Goal: Task Accomplishment & Management: Complete application form

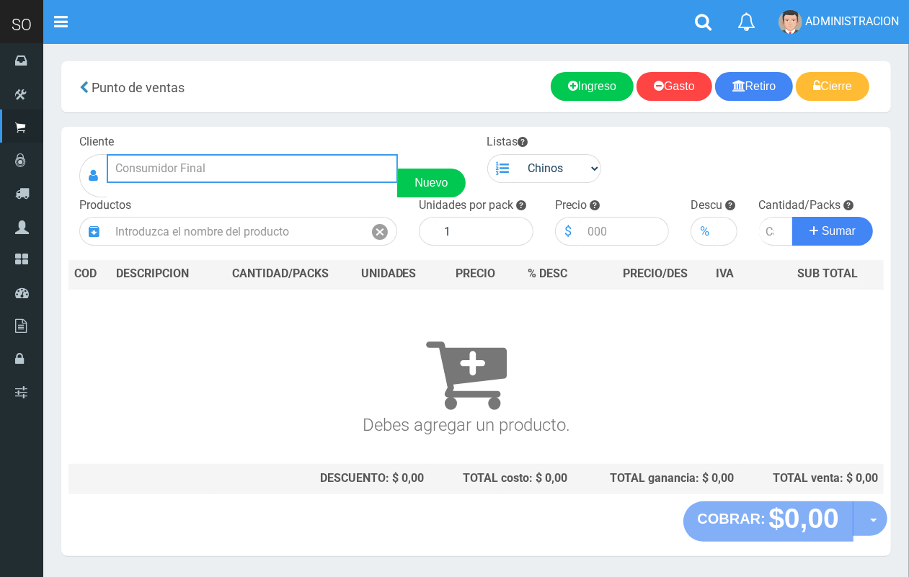
drag, startPoint x: 162, startPoint y: 167, endPoint x: 159, endPoint y: 155, distance: 12.8
click at [160, 160] on input "text" at bounding box center [252, 168] width 291 height 29
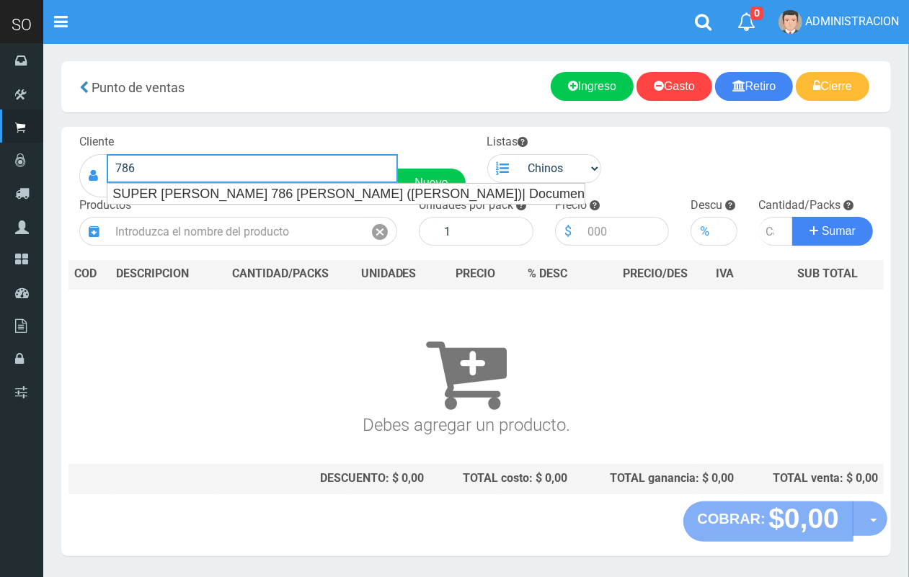
click at [300, 203] on ul "SUPER [PERSON_NAME] 786 [PERSON_NAME] ([PERSON_NAME])| Documento: [PHONE_NUMBER…" at bounding box center [346, 194] width 479 height 22
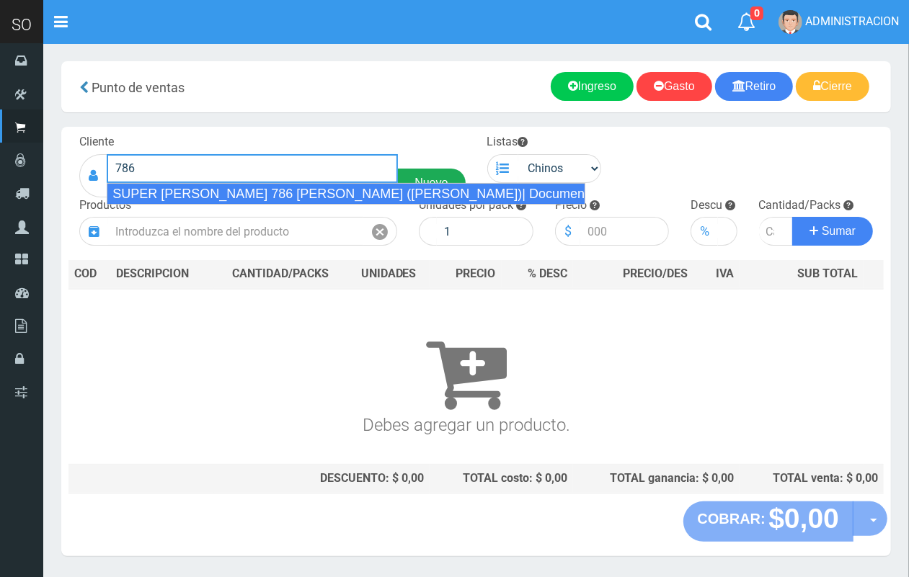
drag, startPoint x: 297, startPoint y: 191, endPoint x: 420, endPoint y: 174, distance: 123.7
click at [297, 189] on div "SUPER [PERSON_NAME] 786 [PERSON_NAME] ([PERSON_NAME])| Documento: [PHONE_NUMBER…" at bounding box center [346, 194] width 479 height 22
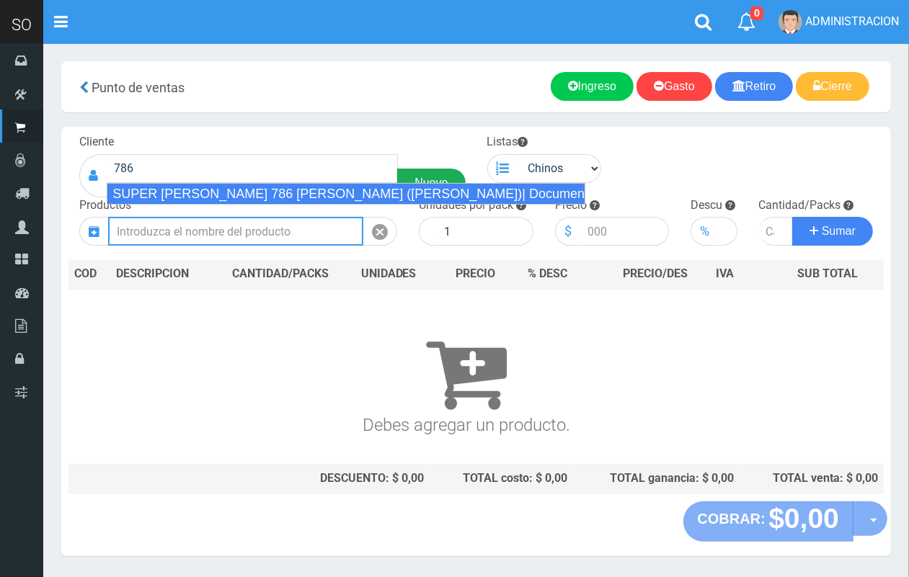
type input "SUPER [PERSON_NAME] 786 [PERSON_NAME] ([PERSON_NAME])| Documento: [PHONE_NUMBER…"
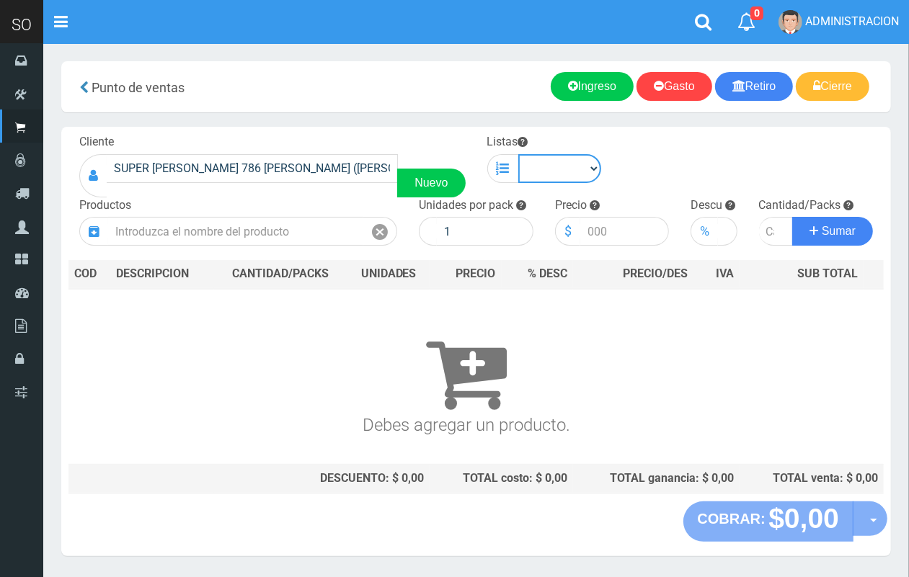
click at [577, 174] on select "Chinos . ." at bounding box center [560, 168] width 84 height 29
select select "1"
click at [518, 154] on select "Chinos . ." at bounding box center [560, 168] width 84 height 29
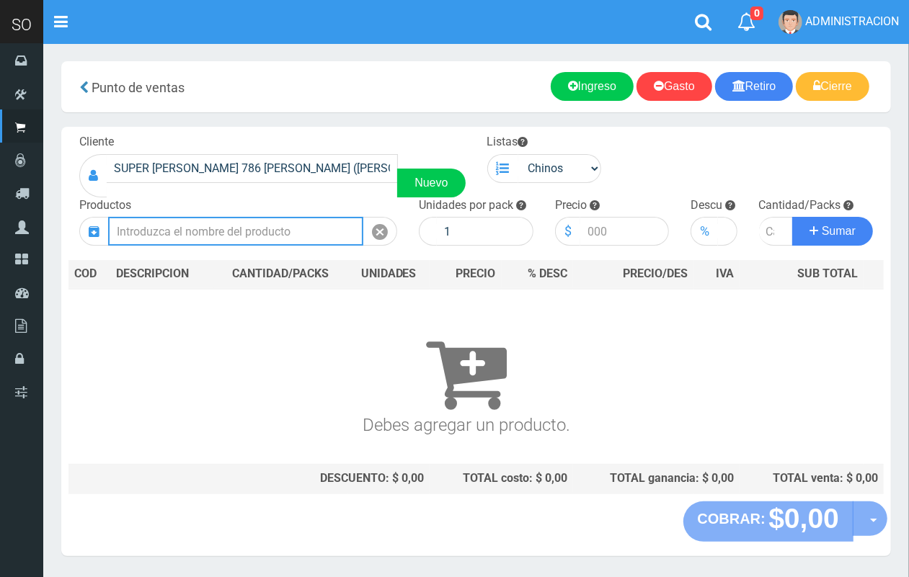
drag, startPoint x: 249, startPoint y: 231, endPoint x: 185, endPoint y: 2, distance: 237.4
click at [247, 224] on input "text" at bounding box center [235, 231] width 255 height 29
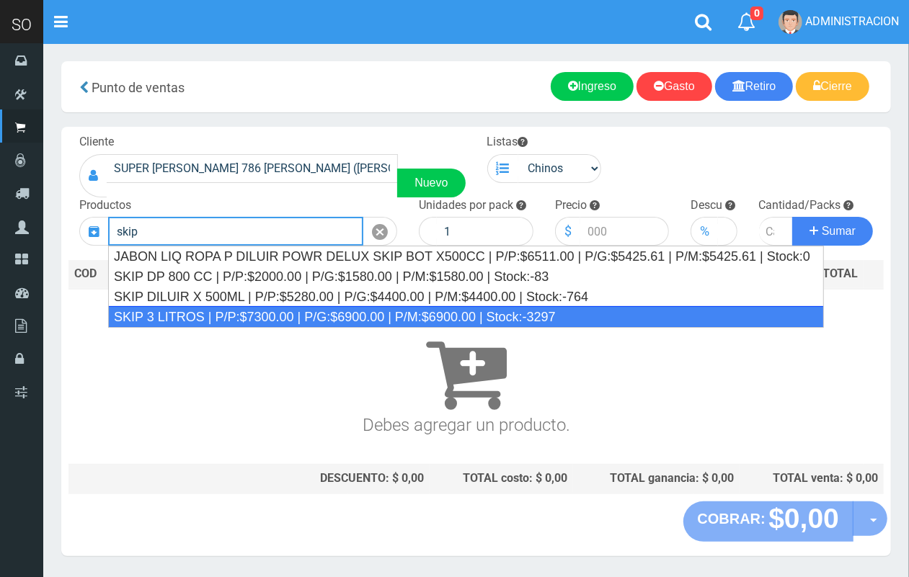
click at [299, 315] on div "SKIP 3 LITROS | P/P:$7300.00 | P/G:$6900.00 | P/M:$6900.00 | Stock:-3297" at bounding box center [466, 317] width 716 height 22
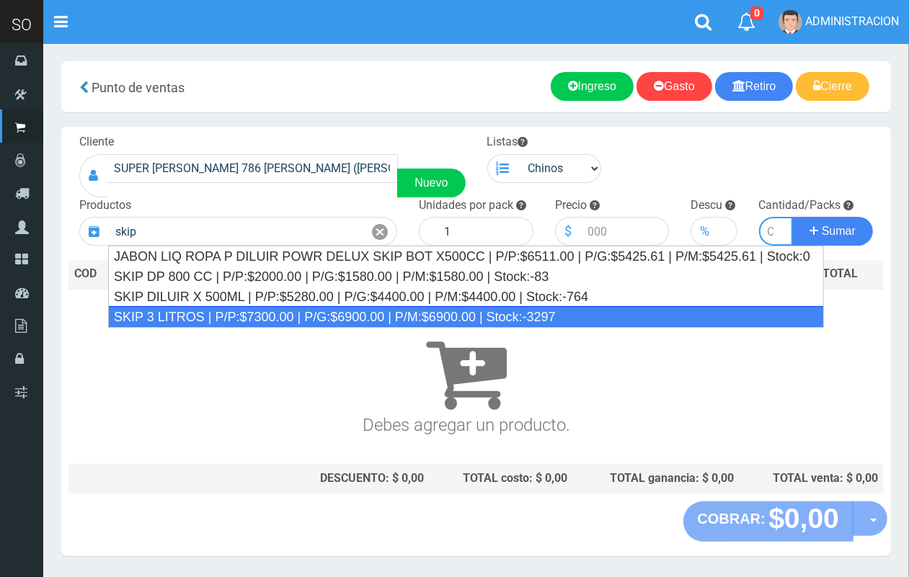
type input "SKIP 3 LITROS | P/P:$7300.00 | P/G:$6900.00 | P/M:$6900.00 | Stock:-3297"
type input "4"
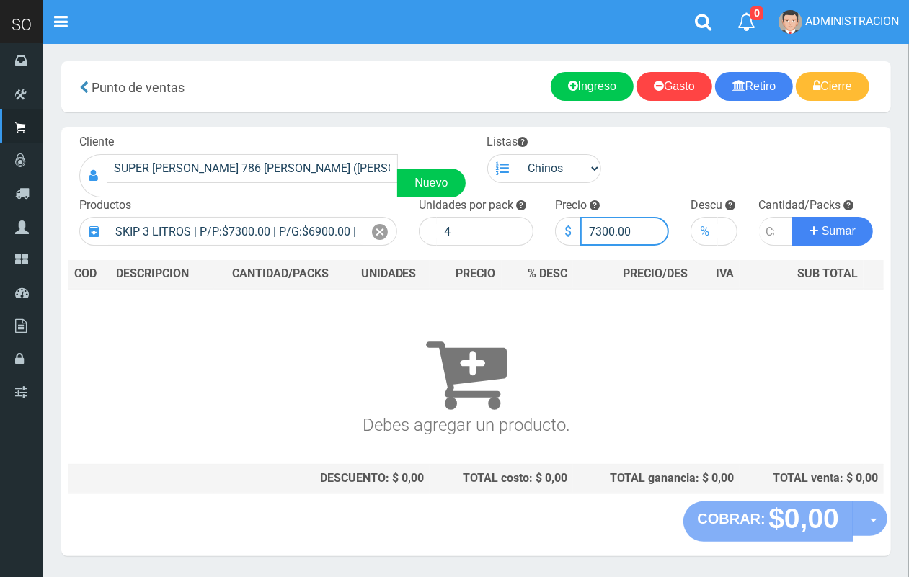
click at [603, 228] on input "7300.00" at bounding box center [624, 231] width 89 height 29
type input "7600.00"
click at [768, 229] on input "number" at bounding box center [776, 231] width 35 height 29
type input "2"
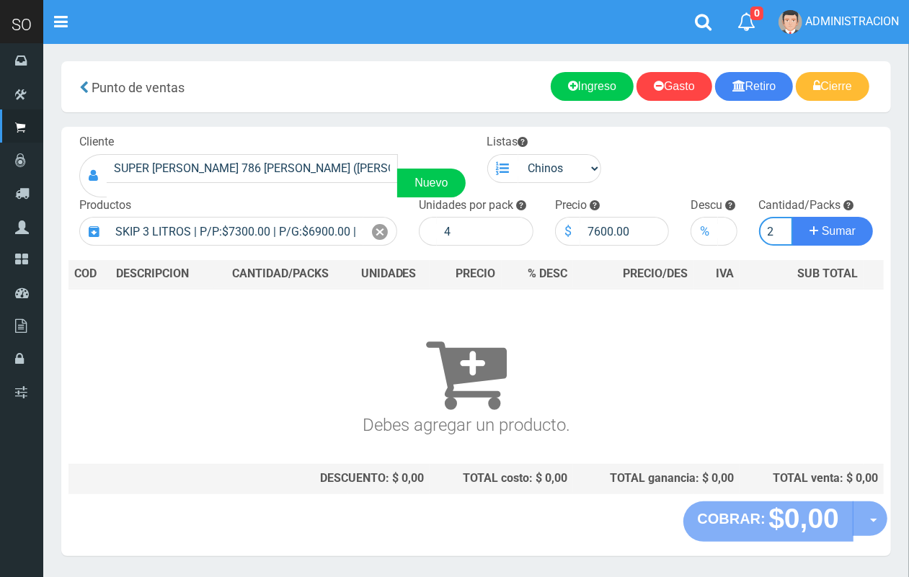
click at [792, 217] on button "Sumar" at bounding box center [832, 231] width 81 height 29
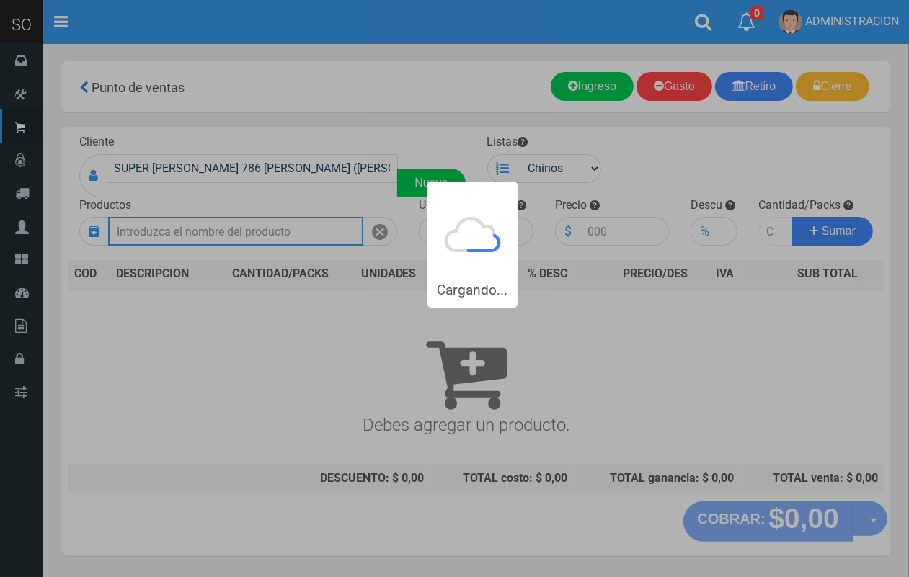
scroll to position [0, 0]
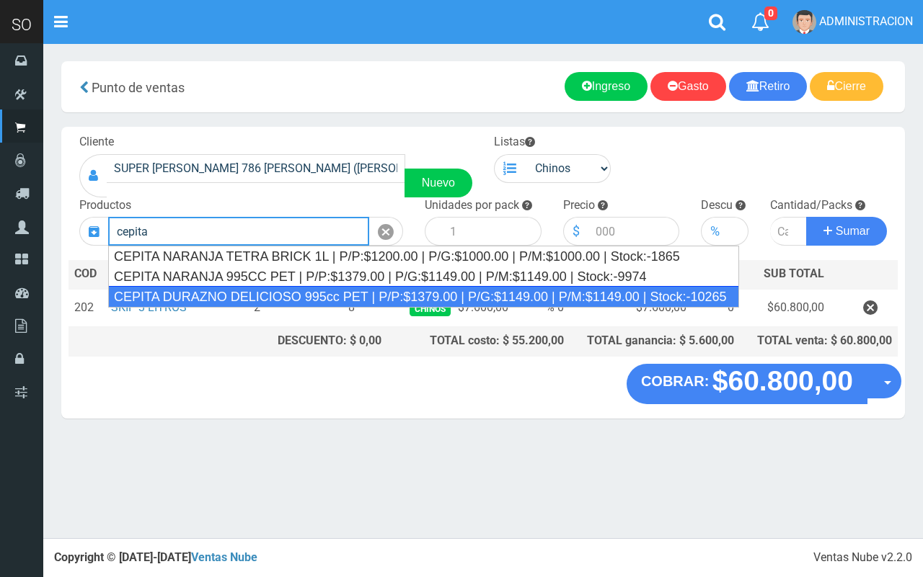
click at [257, 296] on div "CEPITA DURAZNO DELICIOSO 995cc PET | P/P:$1379.00 | P/G:$1149.00 | P/M:$1149.00…" at bounding box center [423, 297] width 631 height 22
type input "CEPITA DURAZNO DELICIOSO 995cc PET | P/P:$1379.00 | P/G:$1149.00 | P/M:$1149.00…"
type input "6"
type input "1379.00"
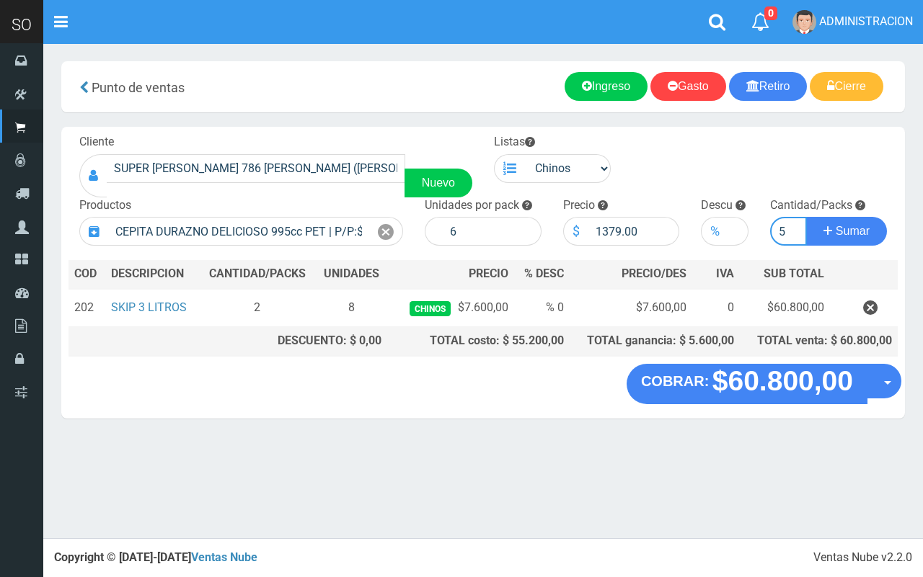
type input "5"
click at [806, 217] on button "Sumar" at bounding box center [846, 231] width 81 height 29
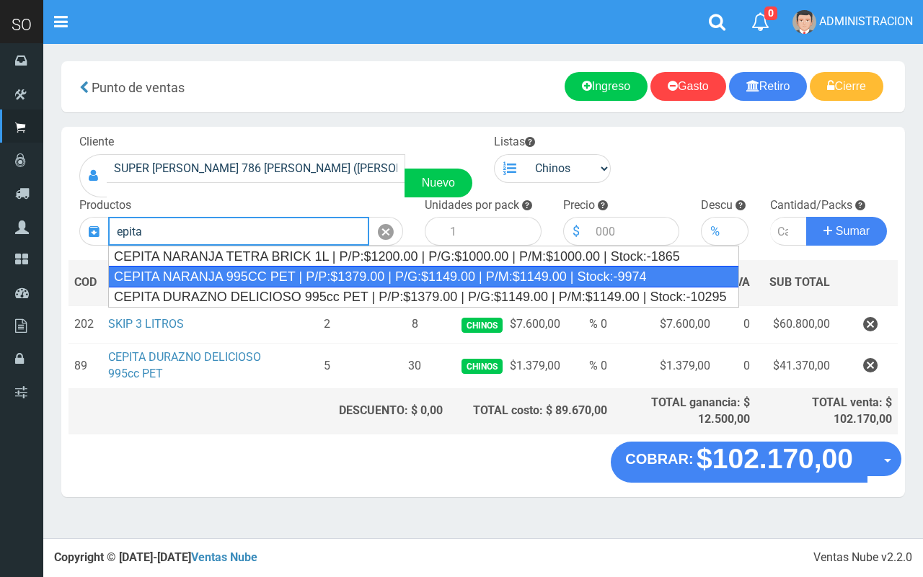
click at [286, 272] on div "CEPITA NARANJA 995CC PET | P/P:$1379.00 | P/G:$1149.00 | P/M:$1149.00 | Stock:-…" at bounding box center [423, 277] width 631 height 22
type input "CEPITA NARANJA 995CC PET | P/P:$1379.00 | P/G:$1149.00 | P/M:$1149.00 | Stock:-…"
type input "6"
type input "1379.00"
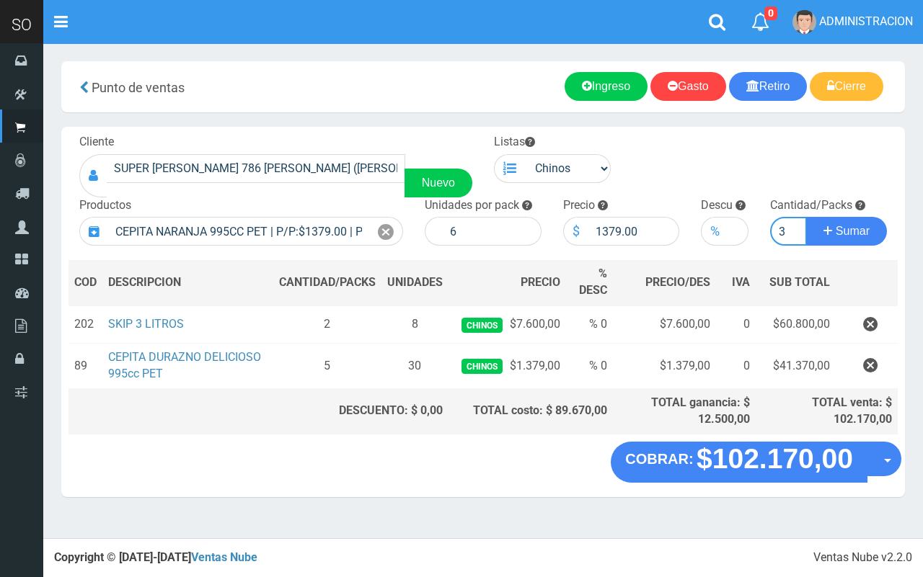
type input "3"
click at [806, 217] on button "Sumar" at bounding box center [846, 231] width 81 height 29
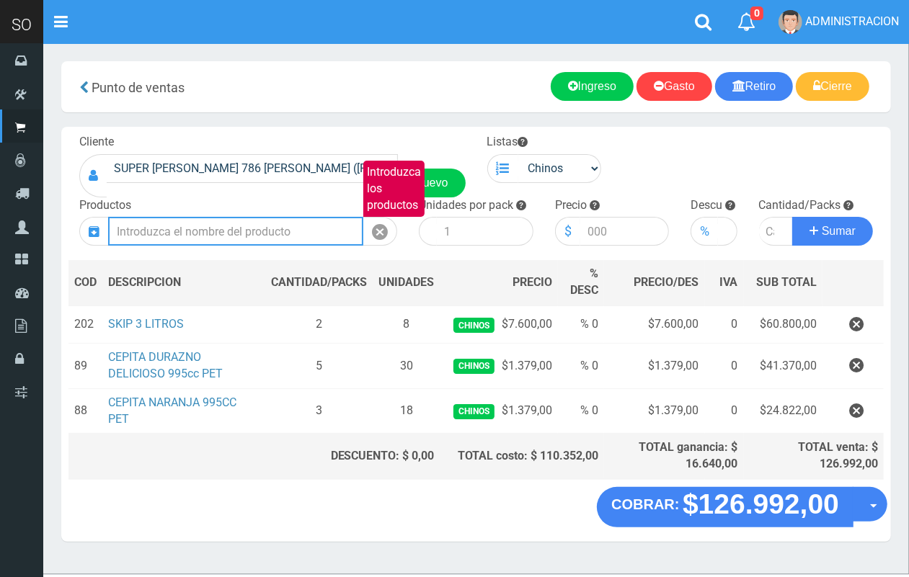
type input "s"
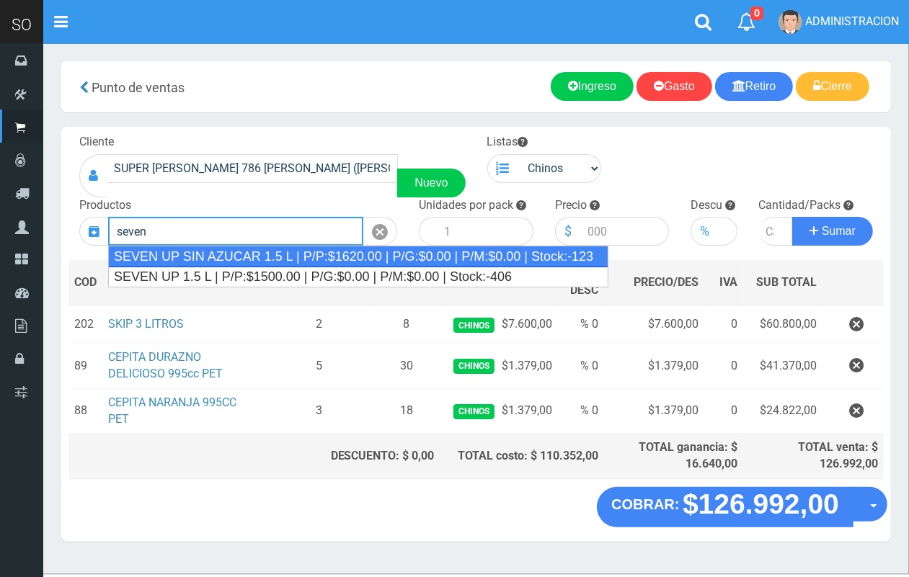
click at [337, 252] on div "SEVEN UP SIN AZUCAR 1.5 L | P/P:$1620.00 | P/G:$0.00 | P/M:$0.00 | Stock:-123" at bounding box center [358, 257] width 500 height 22
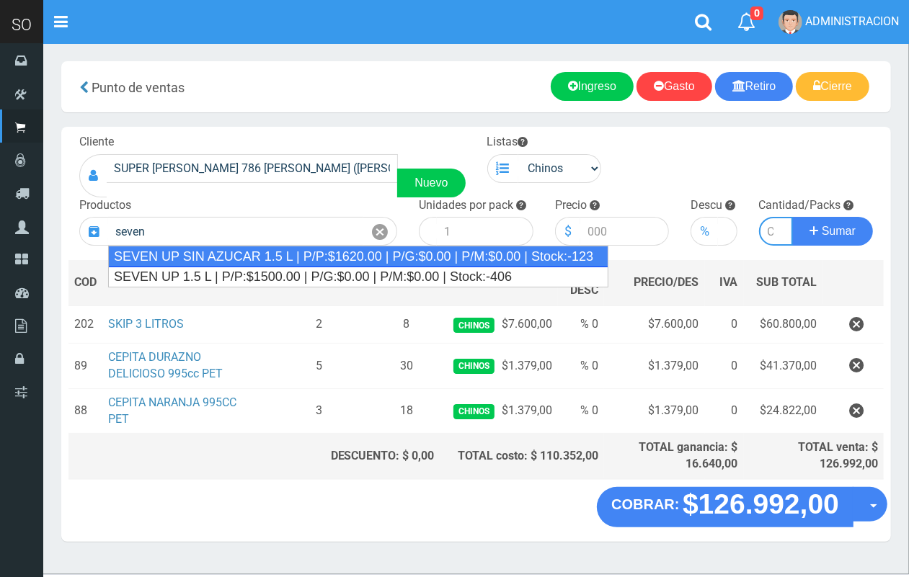
type input "SEVEN UP SIN AZUCAR 1.5 L | P/P:$1620.00 | P/G:$0.00 | P/M:$0.00 | Stock:-123"
type input "6"
type input "1620.00"
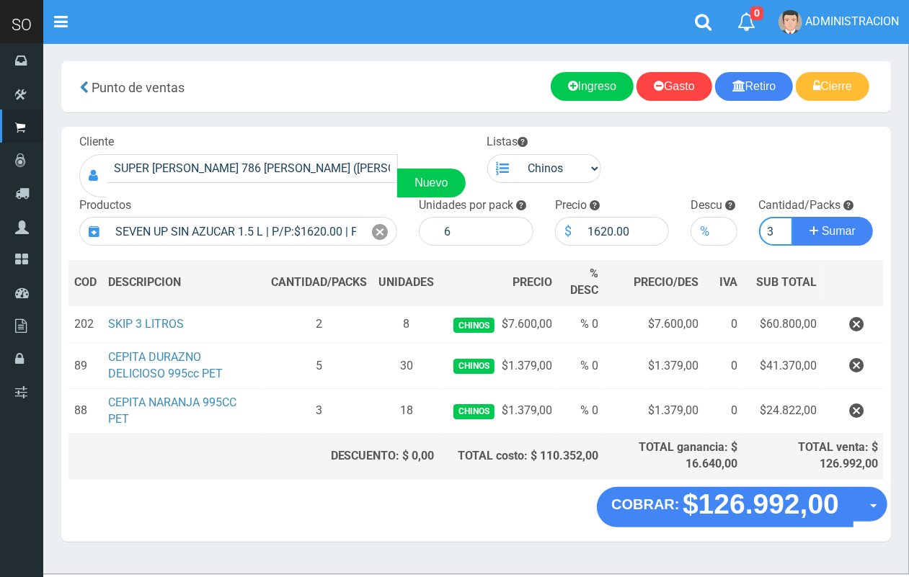
scroll to position [0, 1]
type input "3"
click at [792, 217] on button "Sumar" at bounding box center [832, 231] width 81 height 29
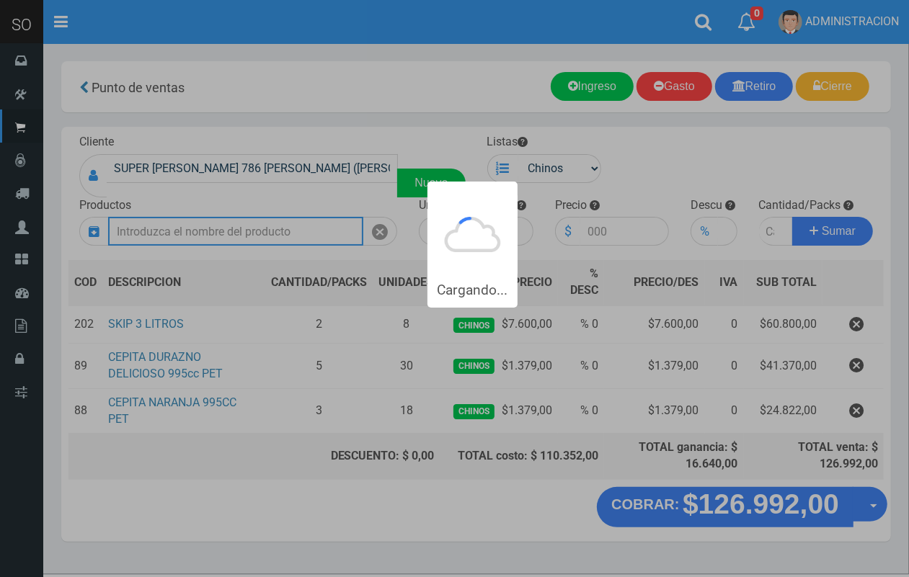
scroll to position [0, 0]
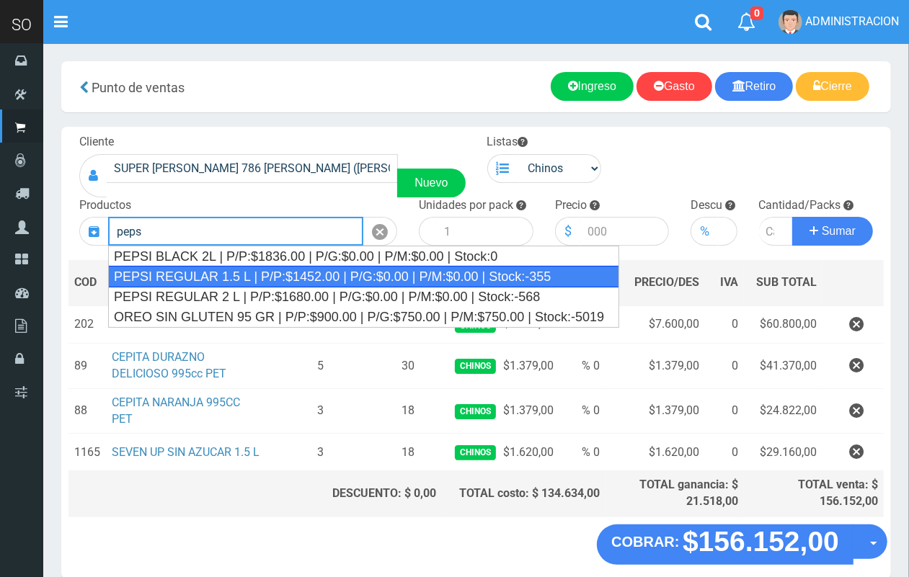
click at [311, 282] on div "PEPSI REGULAR 1.5 L | P/P:$1452.00 | P/G:$0.00 | P/M:$0.00 | Stock:-355" at bounding box center [363, 277] width 511 height 22
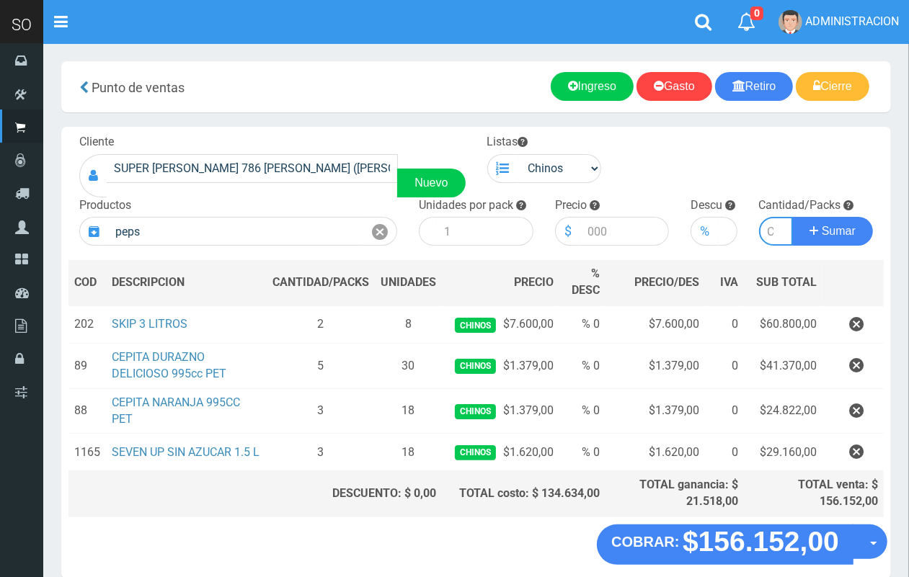
type input "PEPSI REGULAR 1.5 L | P/P:$1452.00 | P/G:$0.00 | P/M:$0.00 | Stock:-355"
type input "6"
type input "1452.00"
type input "5"
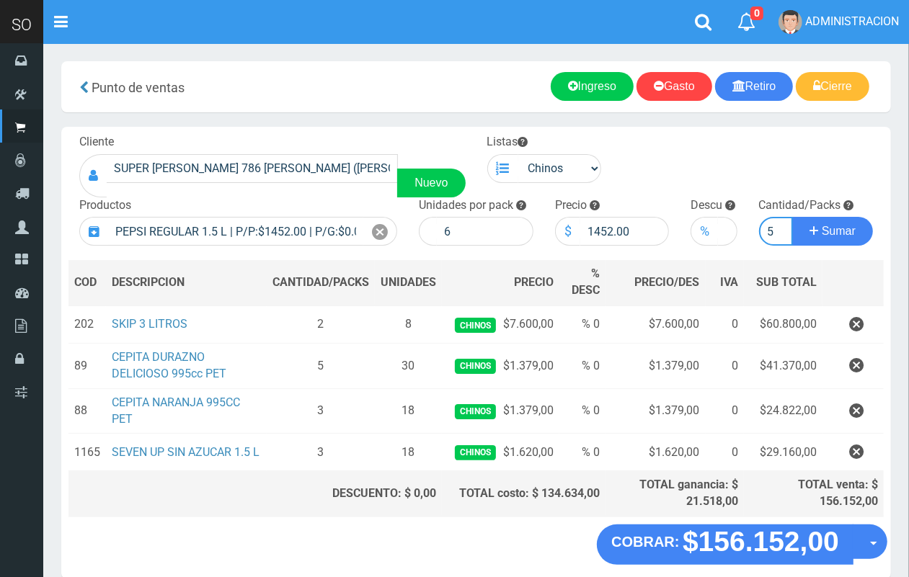
click at [792, 217] on button "Sumar" at bounding box center [832, 231] width 81 height 29
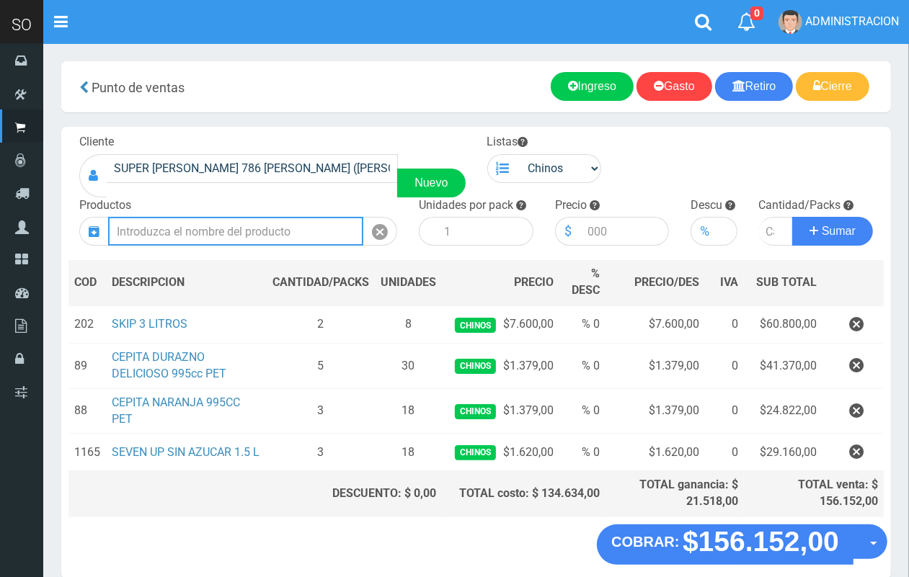
scroll to position [0, 0]
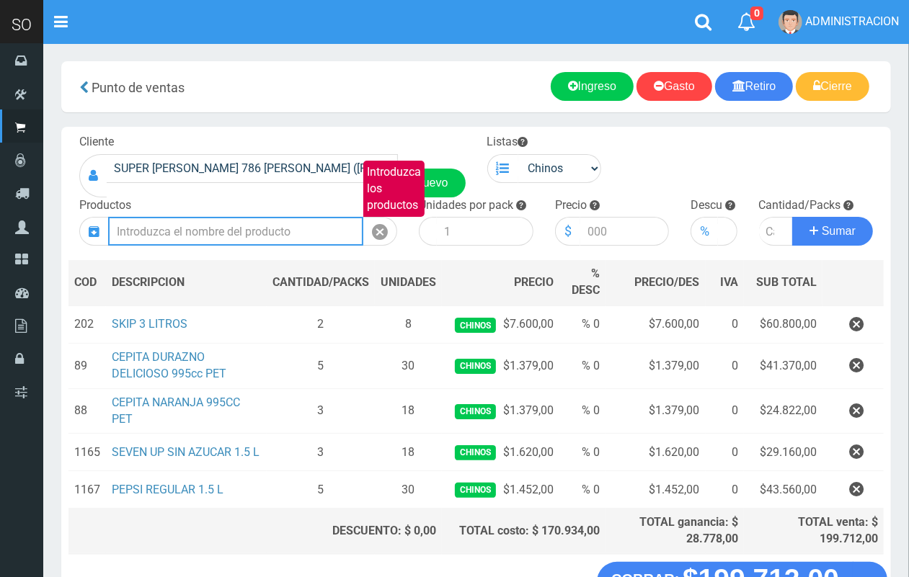
type input "o"
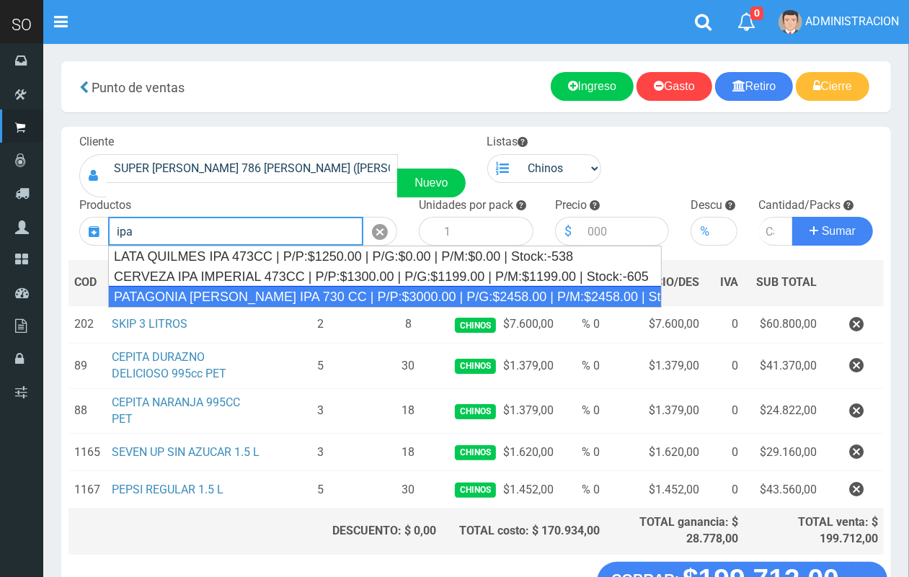
click at [294, 300] on div "PATAGONIA [PERSON_NAME] IPA 730 CC | P/P:$3000.00 | P/G:$2458.00 | P/M:$2458.00…" at bounding box center [385, 297] width 554 height 22
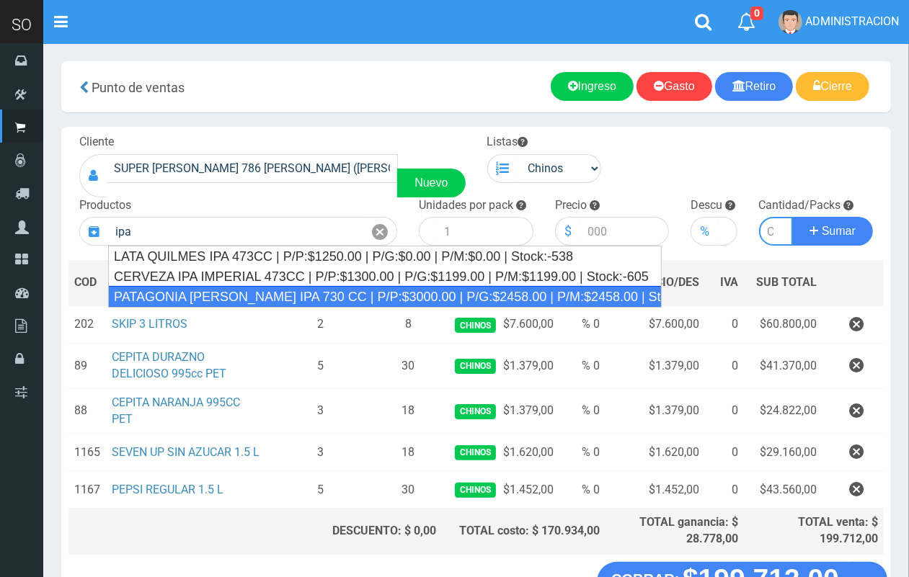
type input "PATAGONIA [PERSON_NAME] IPA 730 CC | P/P:$3000.00 | P/G:$2458.00 | P/M:$2458.00…"
type input "6"
type input "3000.00"
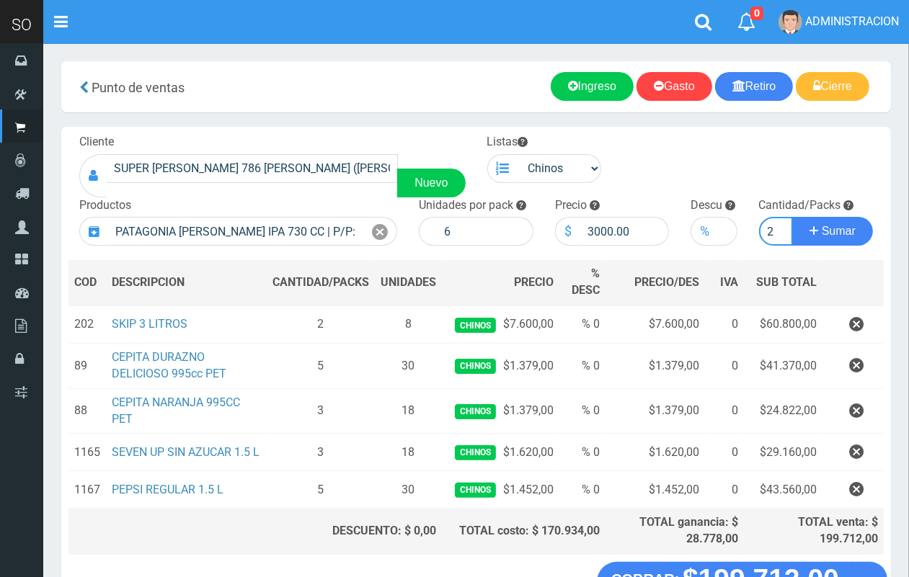
scroll to position [0, 1]
type input "2"
click at [792, 217] on button "Sumar" at bounding box center [832, 231] width 81 height 29
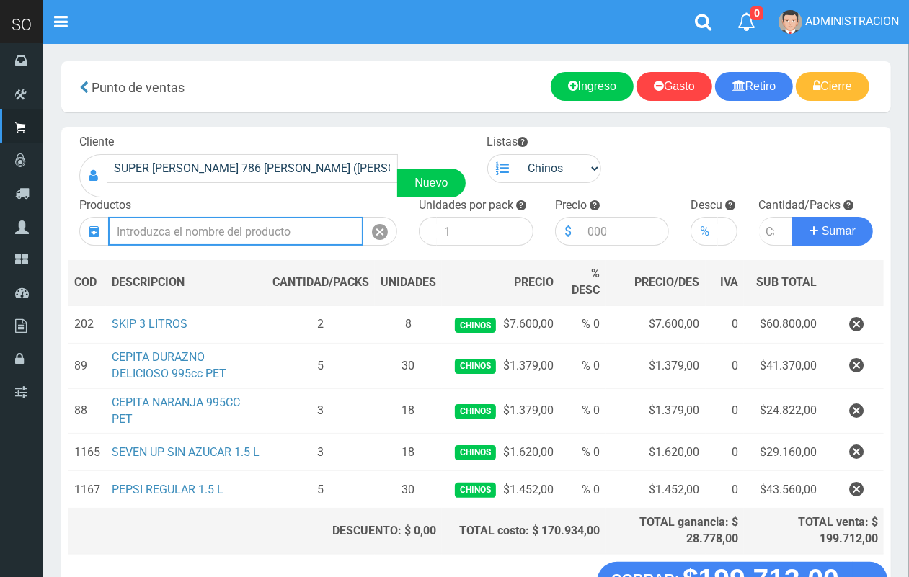
scroll to position [0, 0]
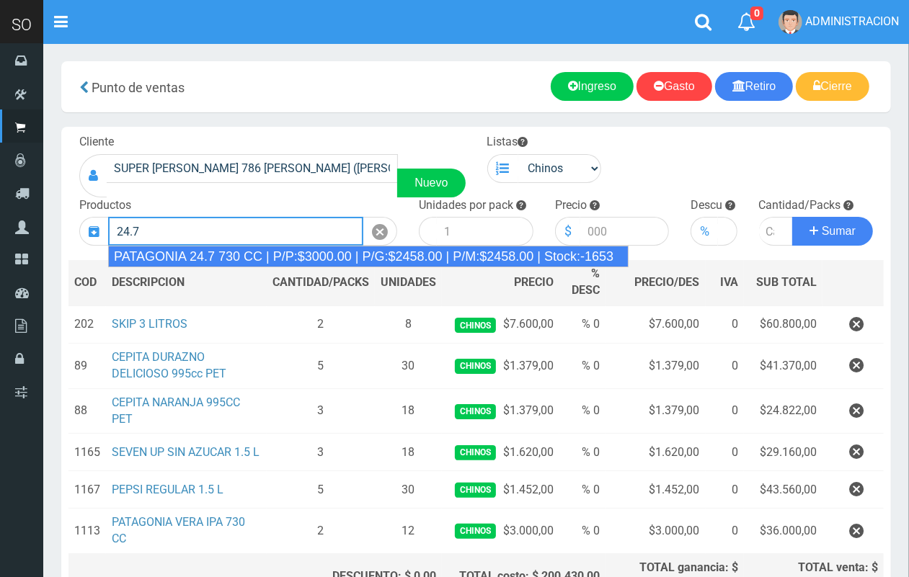
click at [293, 254] on div "PATAGONIA 24.7 730 CC | P/P:$3000.00 | P/G:$2458.00 | P/M:$2458.00 | Stock:-1653" at bounding box center [368, 257] width 520 height 22
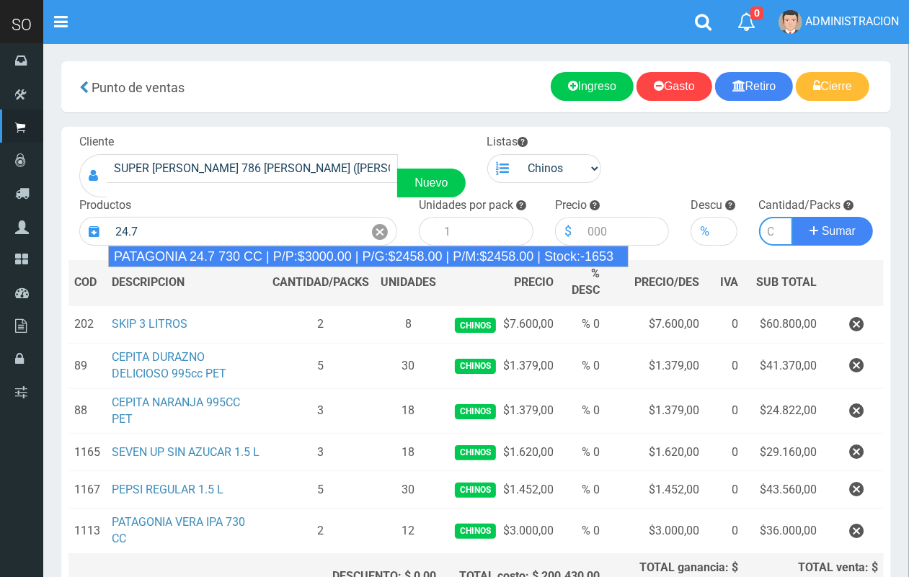
type input "PATAGONIA 24.7 730 CC | P/P:$3000.00 | P/G:$2458.00 | P/M:$2458.00 | Stock:-1653"
type input "6"
type input "3000.00"
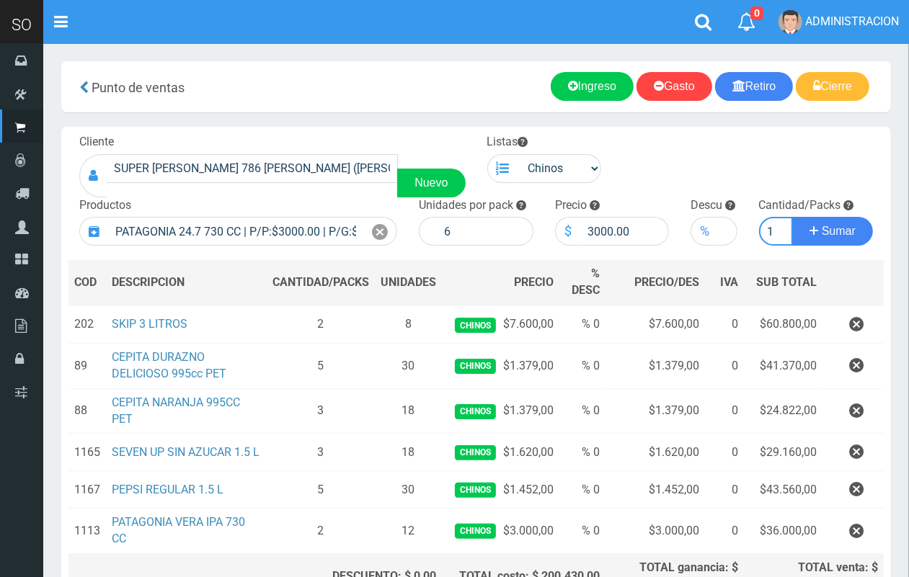
scroll to position [0, 1]
type input "1"
click at [792, 217] on button "Sumar" at bounding box center [832, 231] width 81 height 29
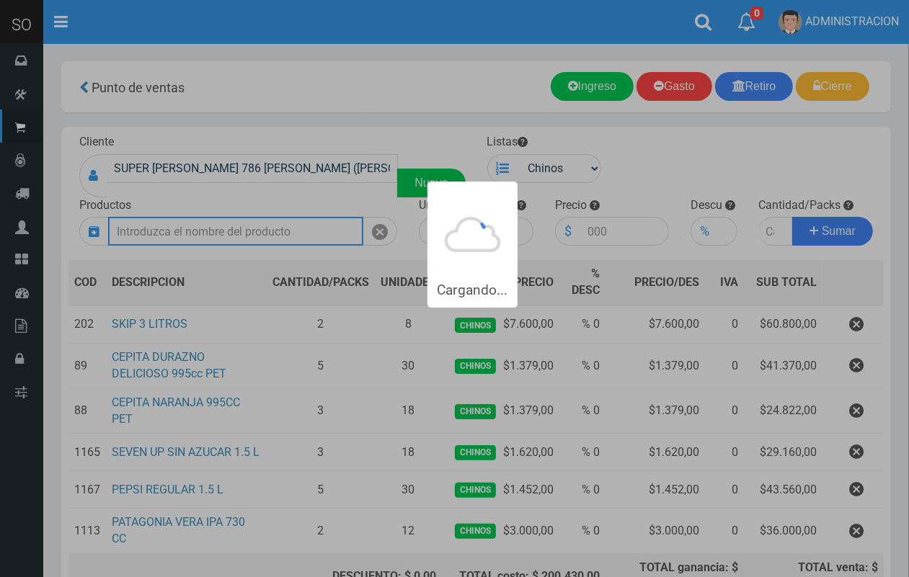
scroll to position [0, 0]
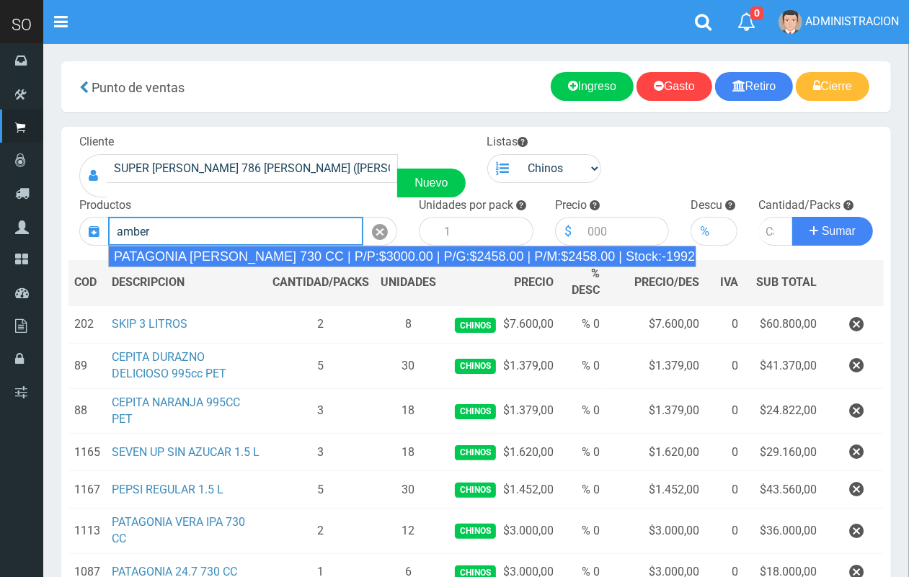
click at [348, 265] on div "PATAGONIA [PERSON_NAME] 730 CC | P/P:$3000.00 | P/G:$2458.00 | P/M:$2458.00 | S…" at bounding box center [402, 257] width 588 height 22
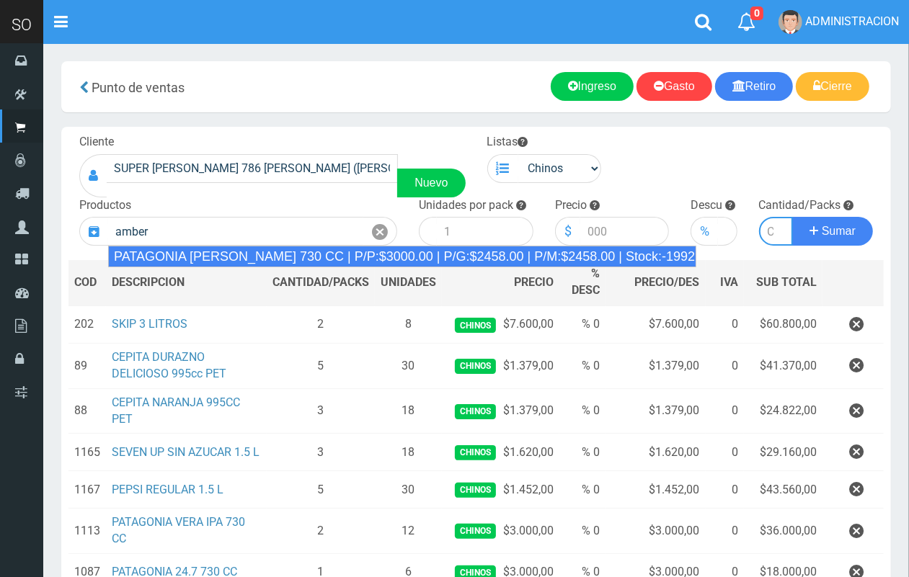
type input "PATAGONIA [PERSON_NAME] 730 CC | P/P:$3000.00 | P/G:$2458.00 | P/M:$2458.00 | S…"
type input "6"
type input "3000.00"
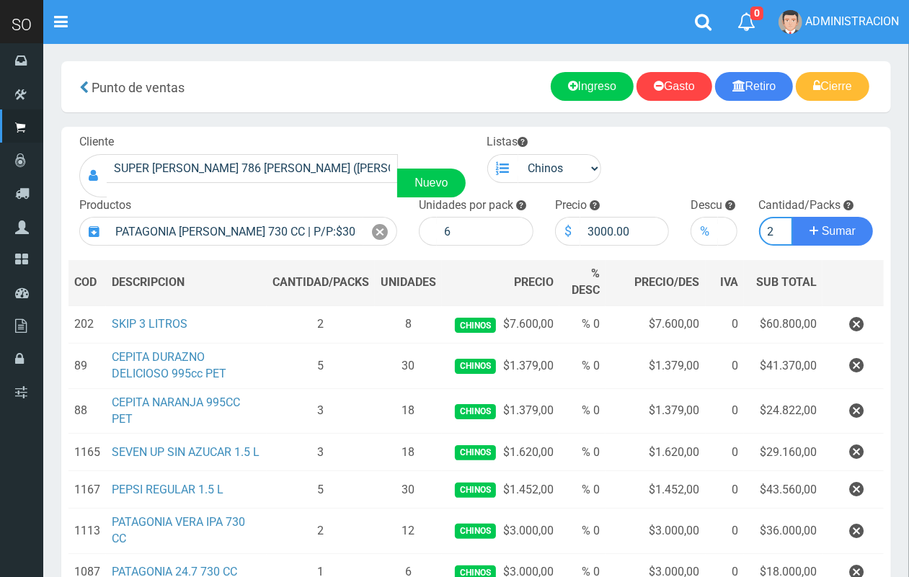
scroll to position [0, 1]
type input "2"
click at [792, 217] on button "Sumar" at bounding box center [832, 231] width 81 height 29
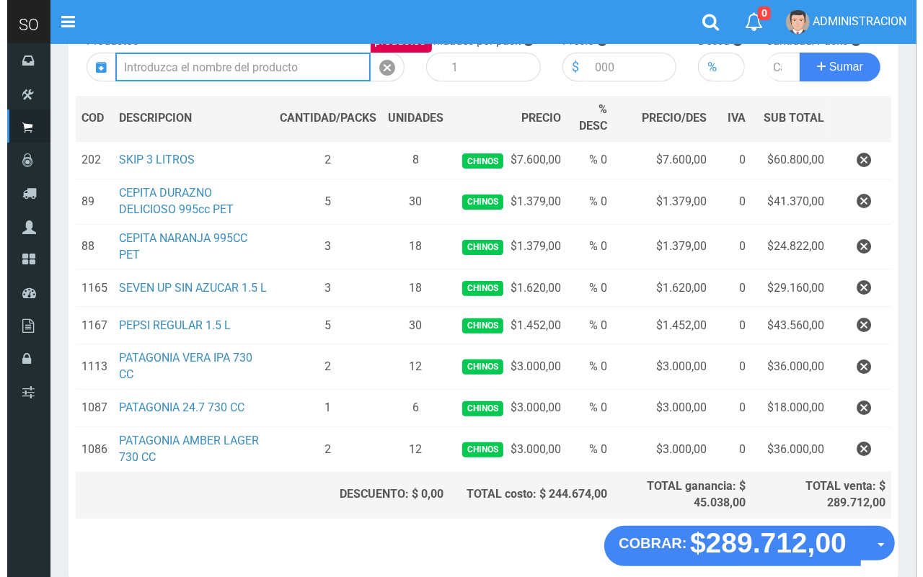
scroll to position [233, 0]
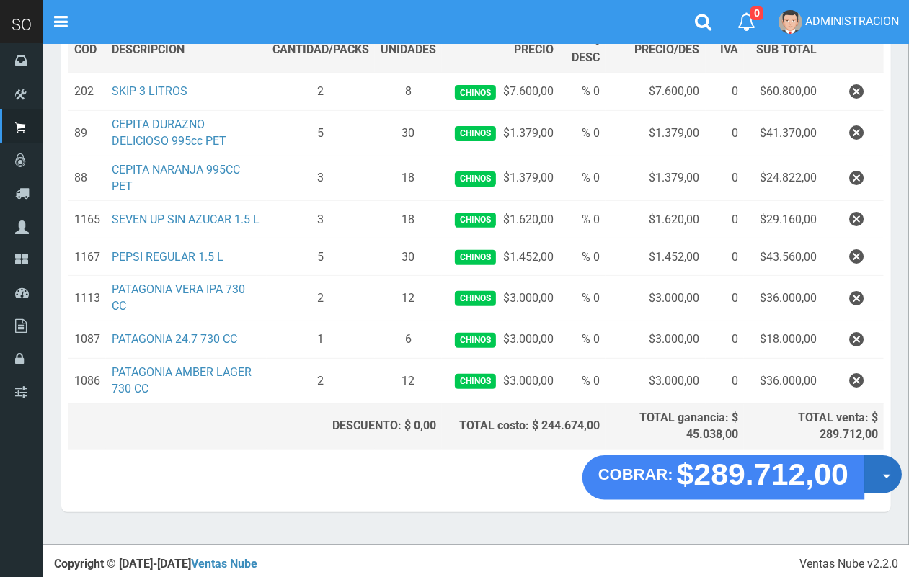
click at [885, 478] on button "Opciones" at bounding box center [883, 475] width 38 height 38
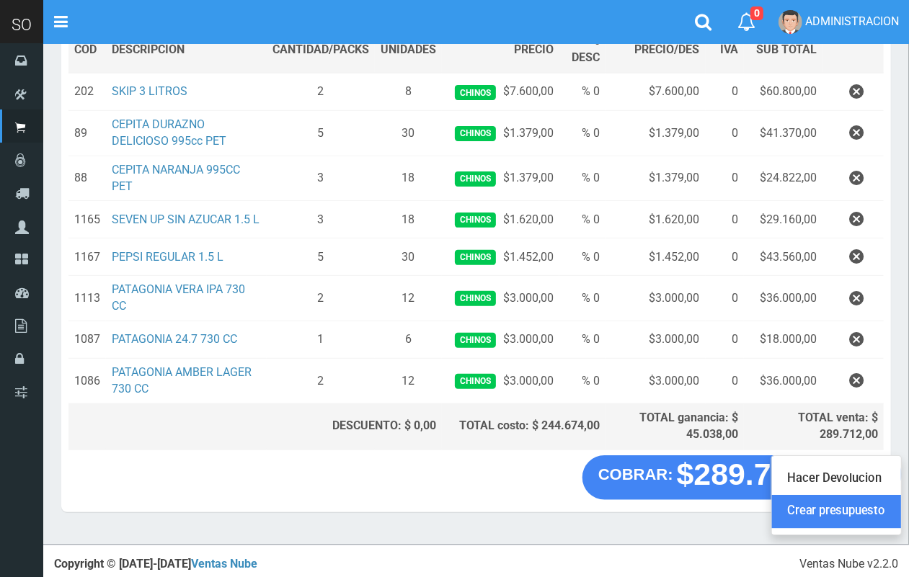
click at [872, 507] on link "Crear presupuesto" at bounding box center [836, 511] width 129 height 33
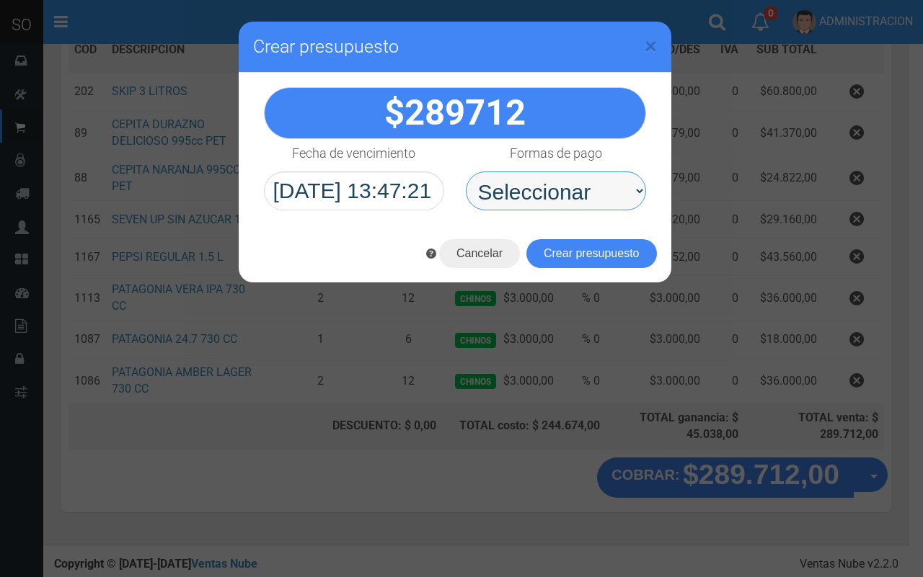
drag, startPoint x: 604, startPoint y: 189, endPoint x: 593, endPoint y: 208, distance: 21.6
click at [603, 191] on select "Seleccionar Efectivo Tarjeta de Crédito Depósito Débito" at bounding box center [556, 191] width 180 height 39
select select "Efectivo"
click at [466, 172] on select "Seleccionar Efectivo Tarjeta de Crédito Depósito Débito" at bounding box center [556, 191] width 180 height 39
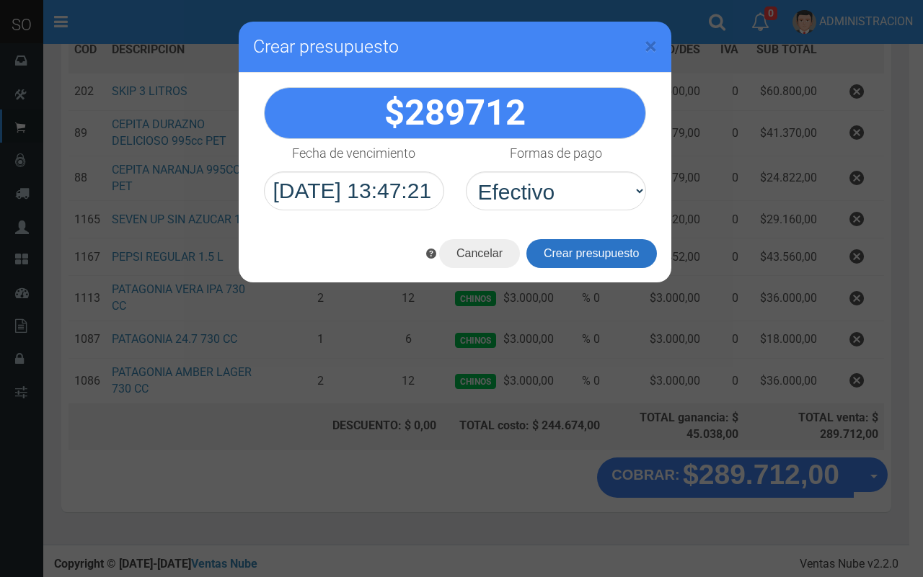
click at [588, 260] on button "Crear presupuesto" at bounding box center [591, 253] width 130 height 29
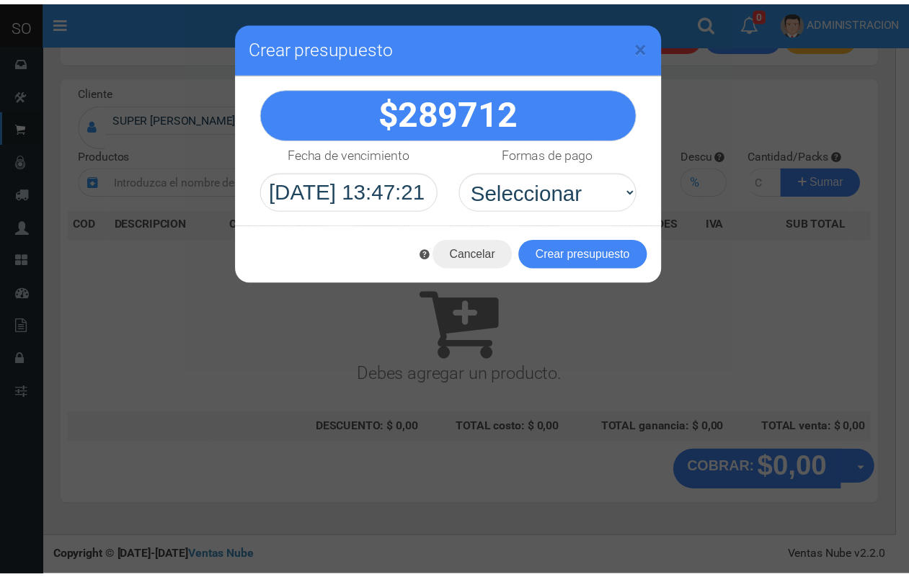
scroll to position [43, 0]
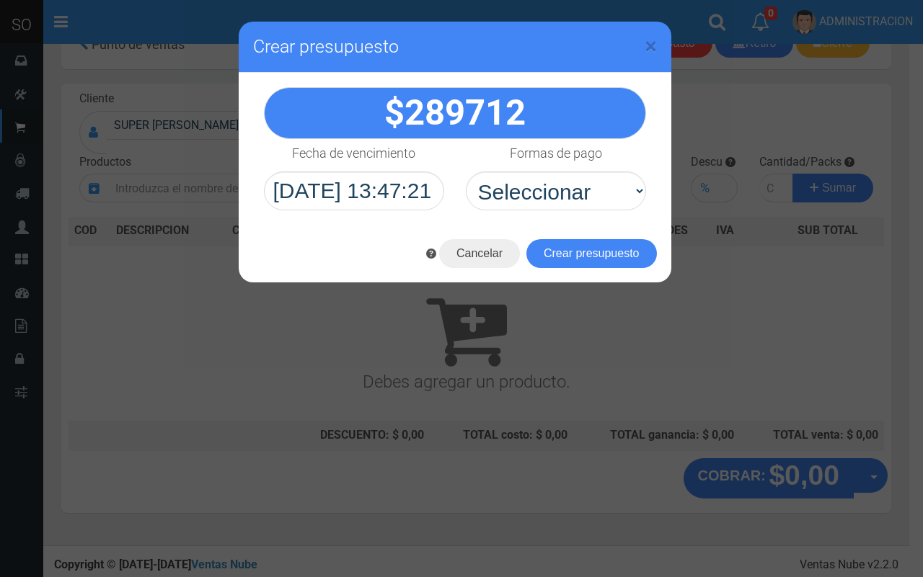
click at [626, 44] on h3 "Crear presupuesto" at bounding box center [455, 47] width 404 height 22
click at [649, 45] on span "×" at bounding box center [650, 45] width 12 height 27
